Goal: Check status: Check status

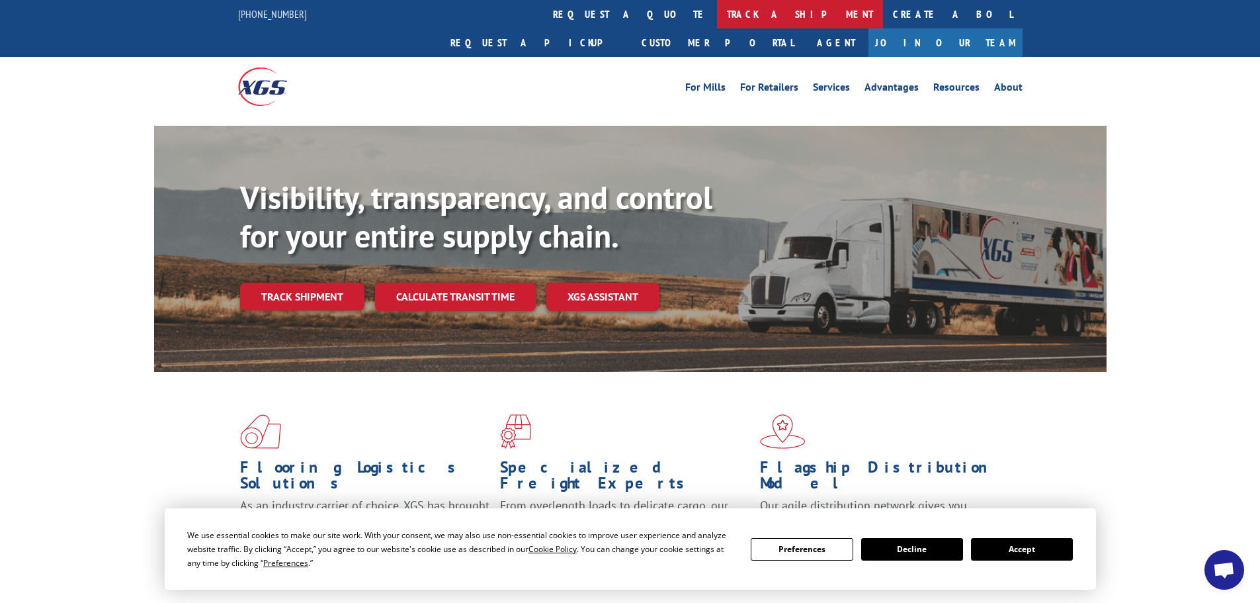
click at [717, 1] on link "track a shipment" at bounding box center [800, 14] width 166 height 28
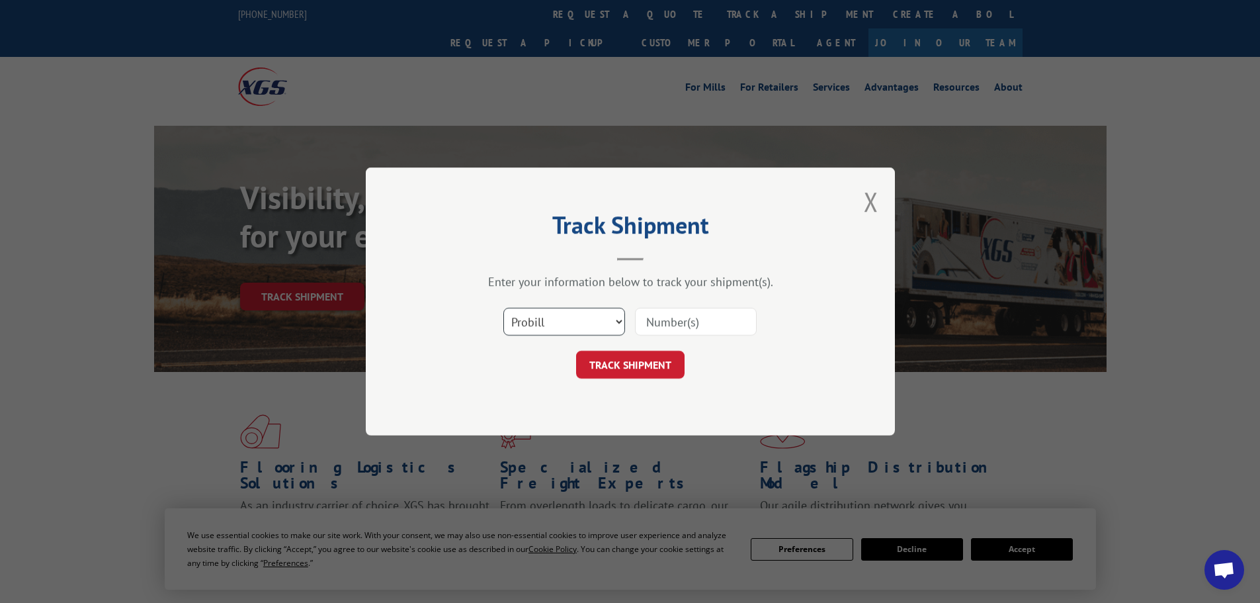
click at [601, 325] on select "Select category... Probill BOL PO" at bounding box center [564, 322] width 122 height 28
select select "bol"
click at [503, 308] on select "Select category... Probill BOL PO" at bounding box center [564, 322] width 122 height 28
click at [654, 319] on input at bounding box center [696, 322] width 122 height 28
paste input "7059335"
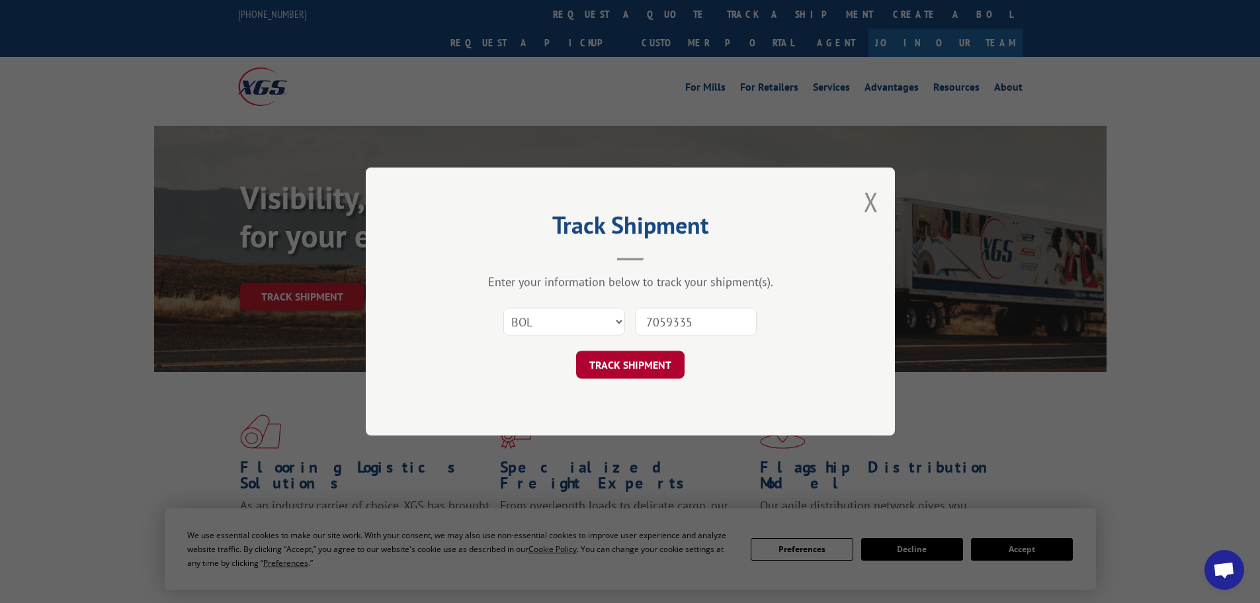
type input "7059335"
click at [643, 372] on button "TRACK SHIPMENT" at bounding box center [630, 365] width 108 height 28
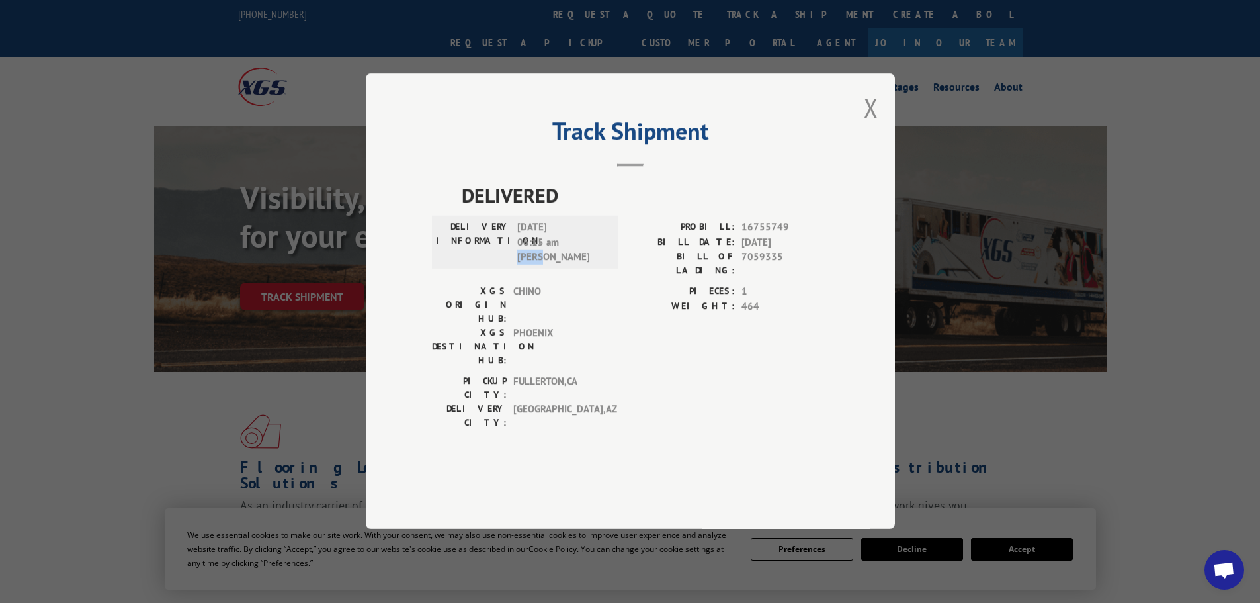
drag, startPoint x: 515, startPoint y: 290, endPoint x: 561, endPoint y: 296, distance: 46.0
click at [561, 265] on div "DELIVERY INFORMATION: [DATE] 06:15 am [PERSON_NAME]" at bounding box center [525, 242] width 179 height 45
